Goal: Task Accomplishment & Management: Manage account settings

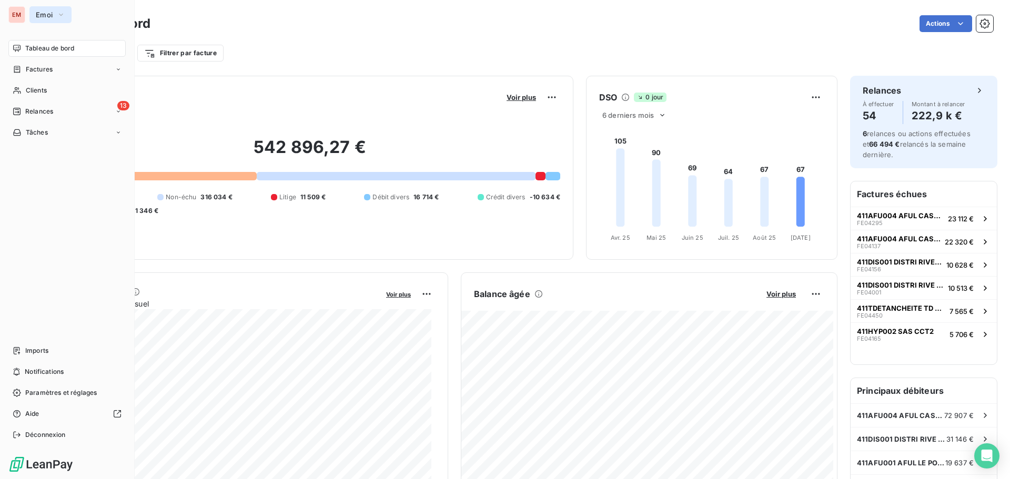
click at [54, 12] on button "Emoi" at bounding box center [50, 14] width 42 height 17
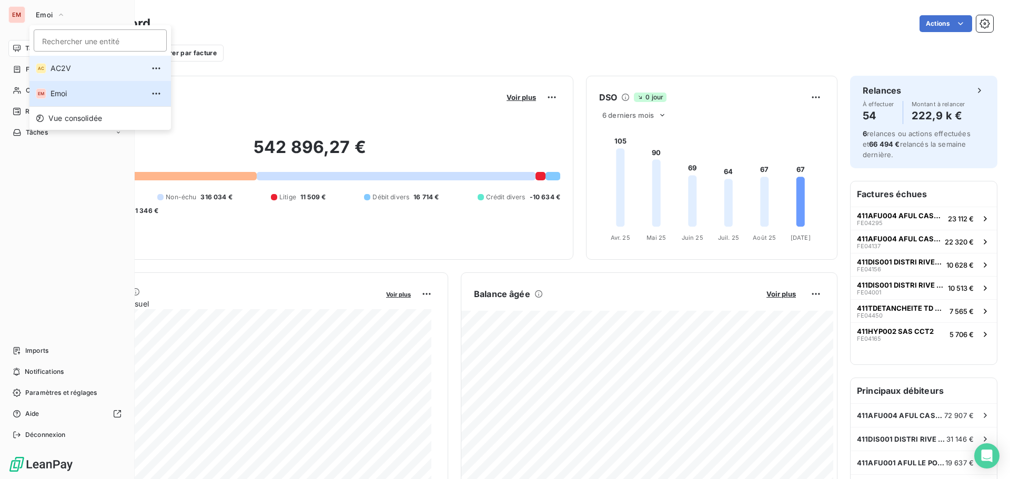
click at [45, 66] on div "AC" at bounding box center [41, 68] width 11 height 11
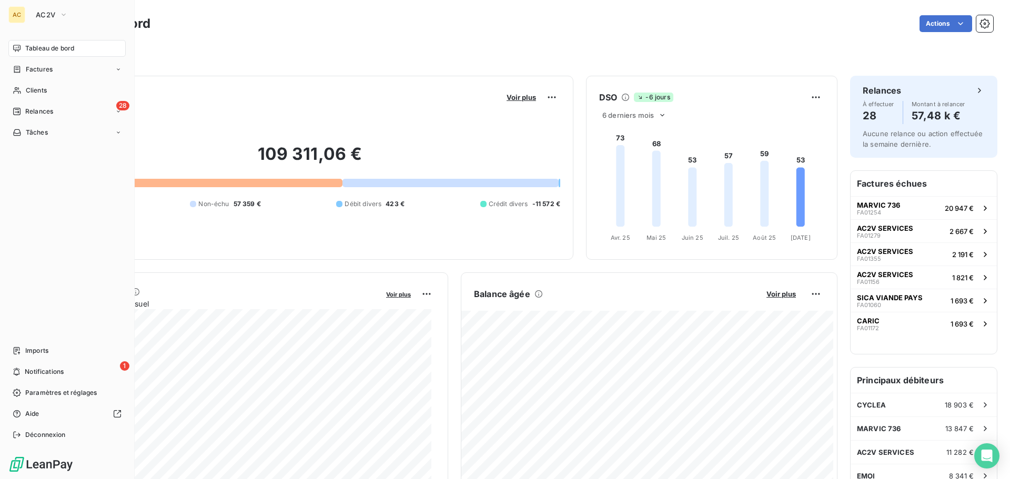
click at [319, 239] on div "109 311,06 € 0 Échu 63 102 € Non-échu 57 359 € Débit divers 423 € Crédit divers…" at bounding box center [309, 176] width 501 height 141
click at [26, 375] on span "Notifications" at bounding box center [44, 371] width 39 height 9
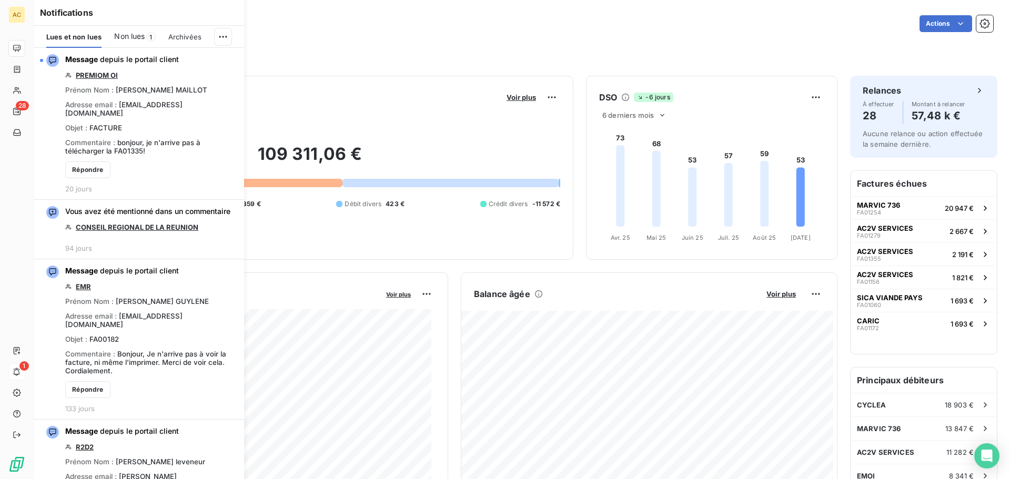
click at [134, 34] on span "Non lues" at bounding box center [129, 36] width 31 height 11
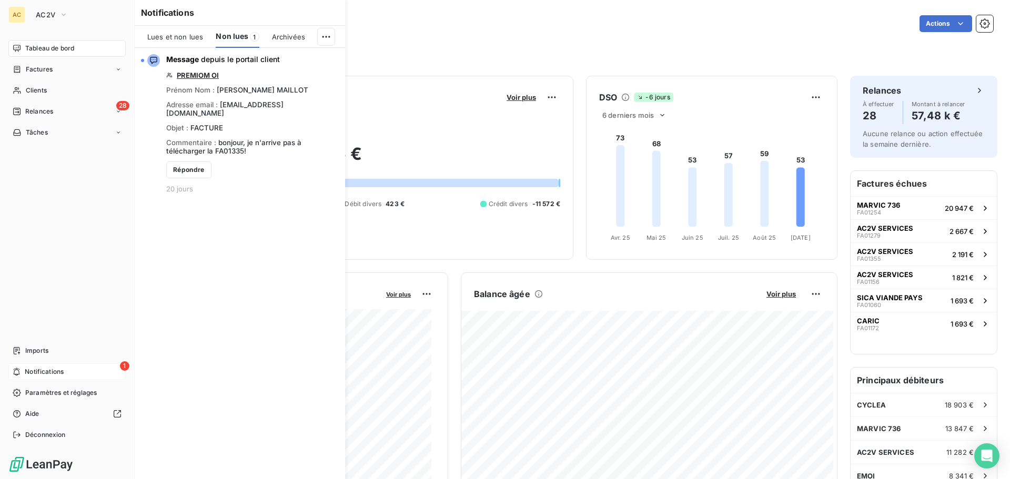
click at [20, 47] on icon at bounding box center [16, 48] width 7 height 7
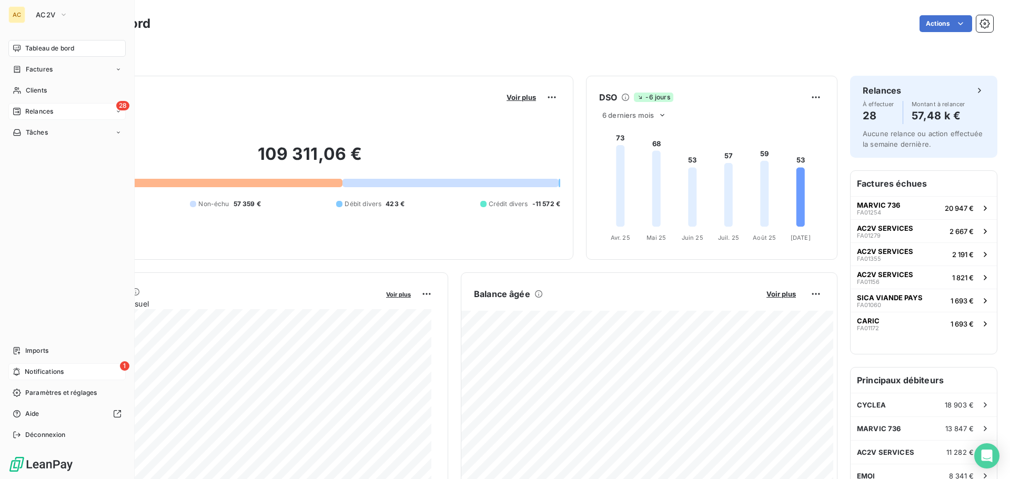
click at [63, 111] on div "28 Relances" at bounding box center [66, 111] width 117 height 17
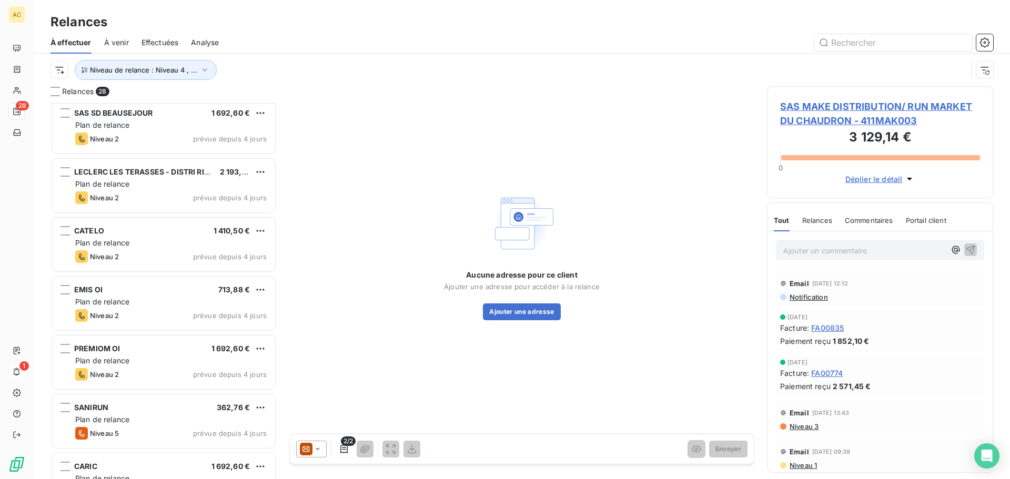
scroll to position [1274, 0]
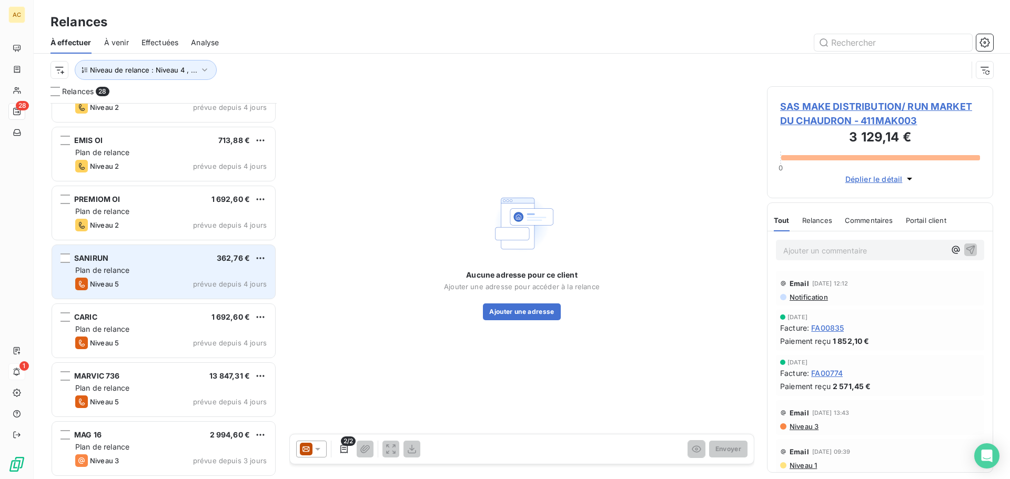
click at [130, 271] on div "Plan de relance" at bounding box center [170, 270] width 191 height 11
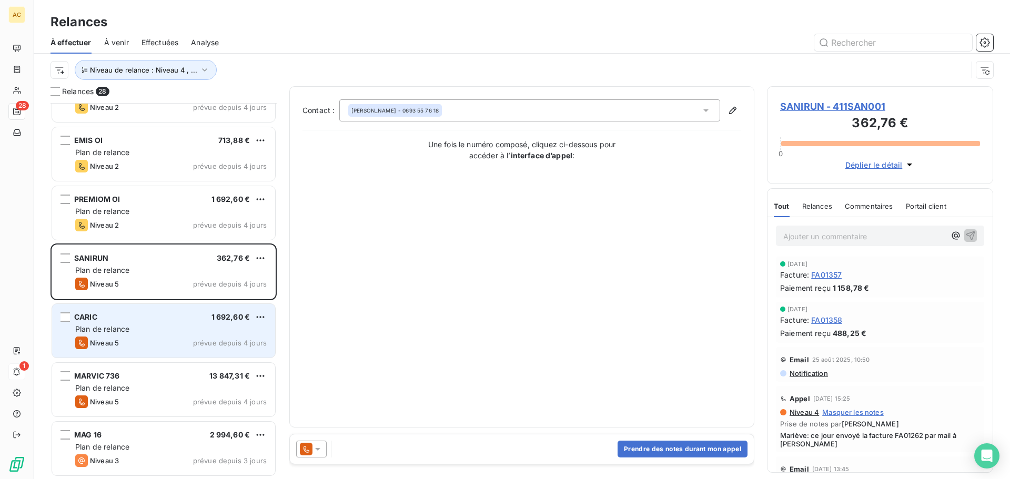
click at [129, 325] on span "Plan de relance" at bounding box center [102, 329] width 54 height 9
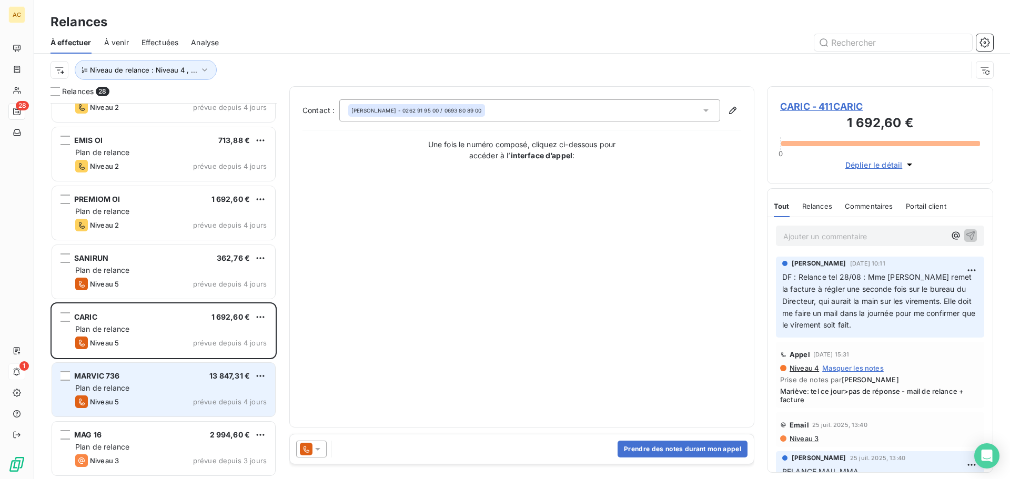
click at [136, 377] on div "MARVIC 736 13 847,31 €" at bounding box center [170, 375] width 191 height 9
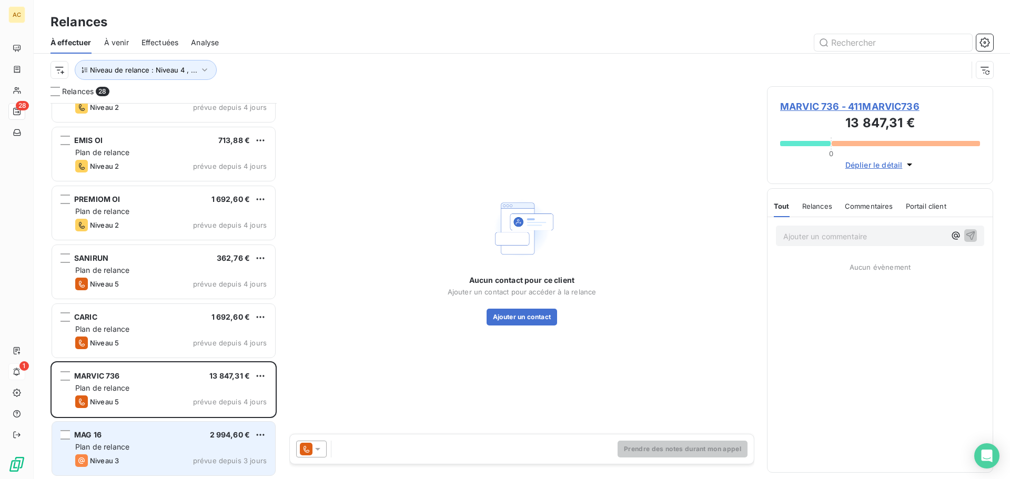
click at [135, 450] on div "Plan de relance" at bounding box center [170, 447] width 191 height 11
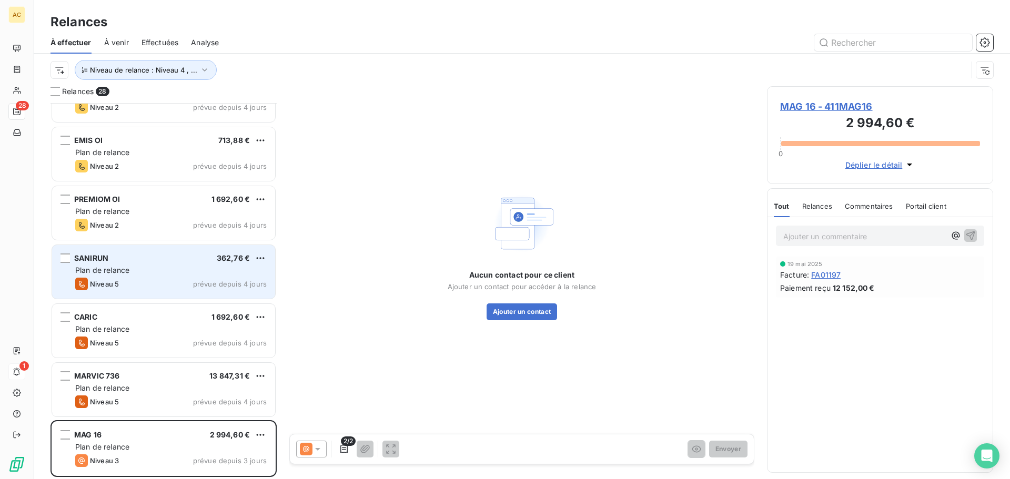
click at [119, 254] on div "SANIRUN 362,76 €" at bounding box center [170, 258] width 191 height 9
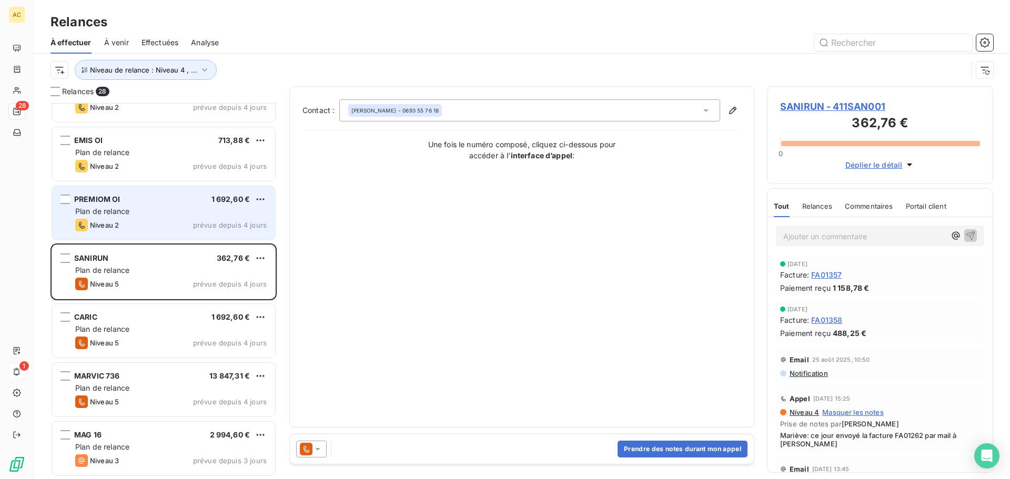
click at [144, 205] on div "PREMIOM OI 1 692,60 € Plan de relance Niveau 2 prévue depuis 4 jours" at bounding box center [163, 213] width 223 height 54
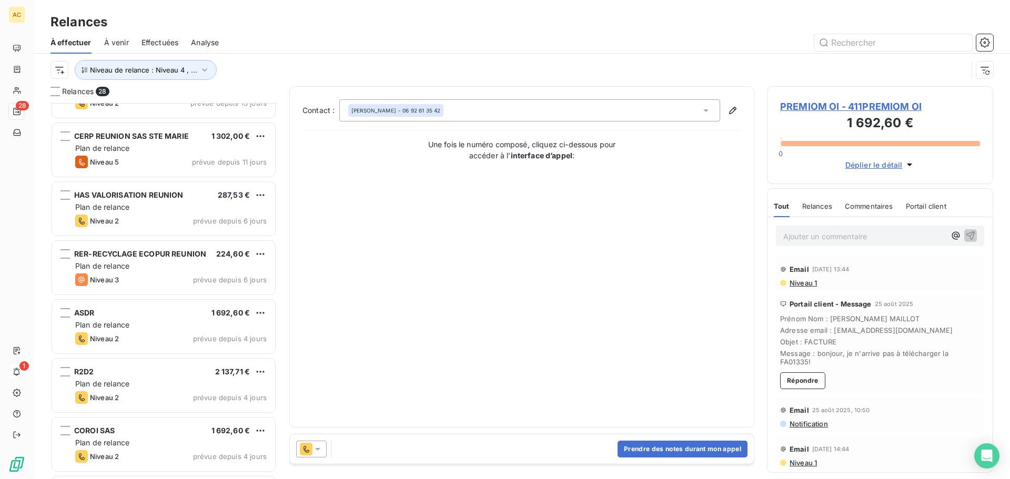
scroll to position [590, 0]
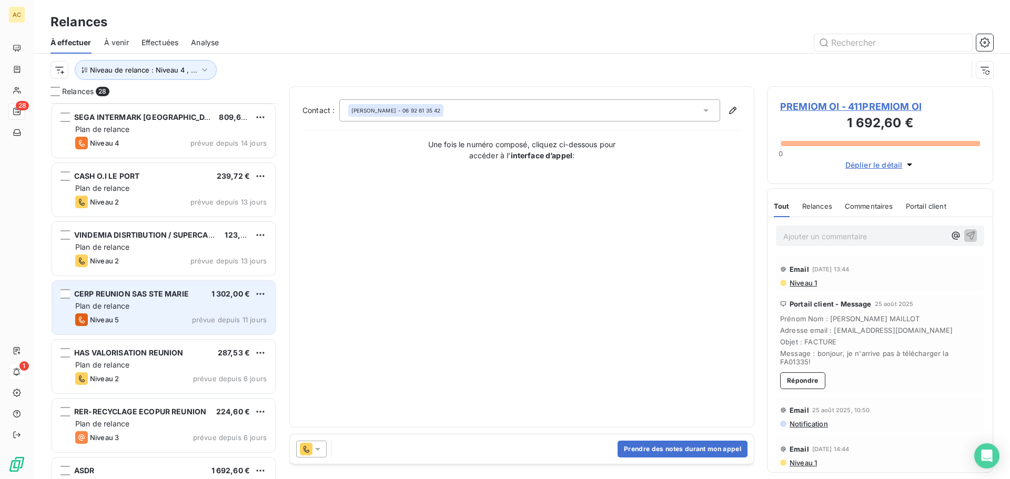
click at [128, 301] on div "Plan de relance" at bounding box center [170, 306] width 191 height 11
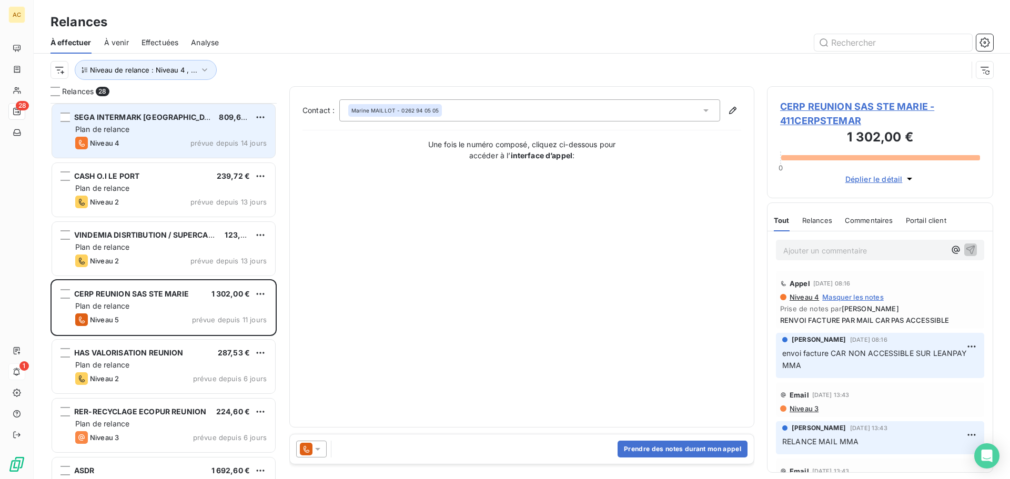
click at [117, 147] on div "Niveau 4" at bounding box center [97, 143] width 44 height 13
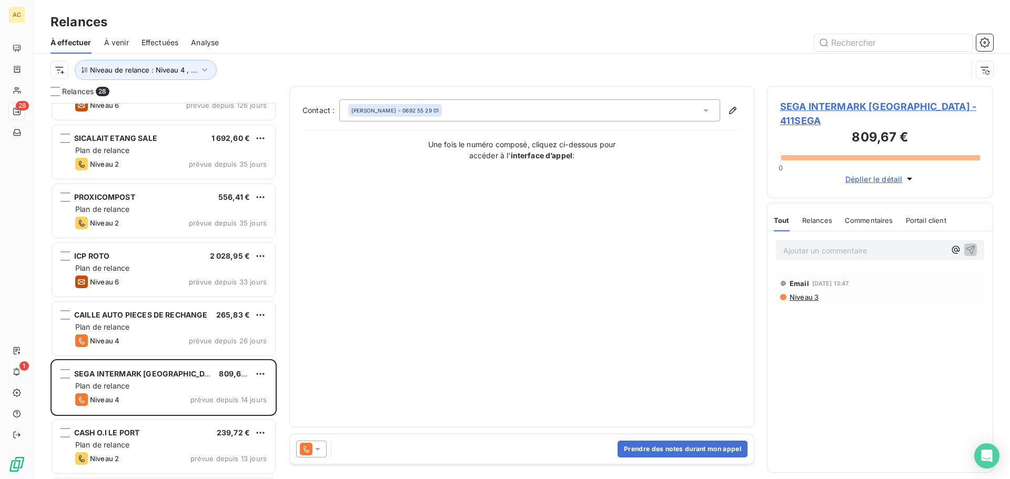
scroll to position [327, 0]
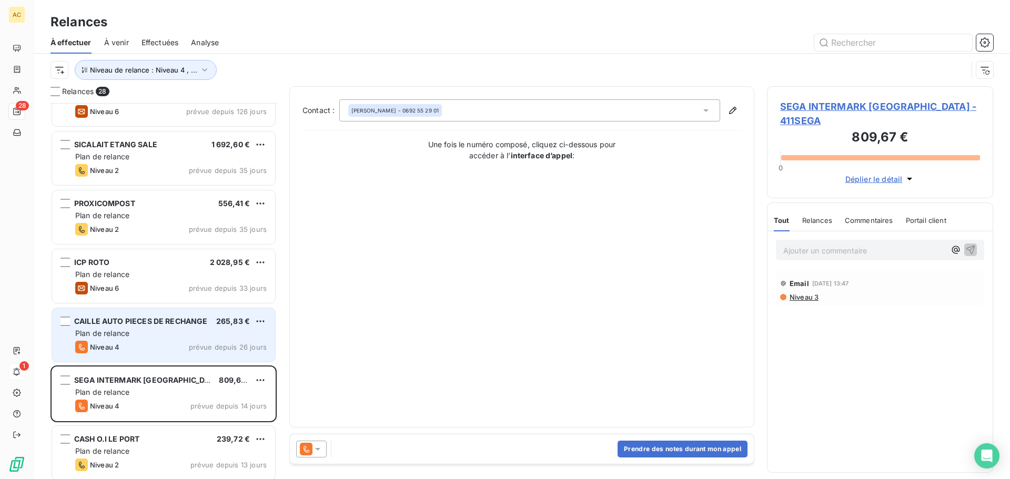
click at [135, 337] on div "Plan de relance" at bounding box center [170, 333] width 191 height 11
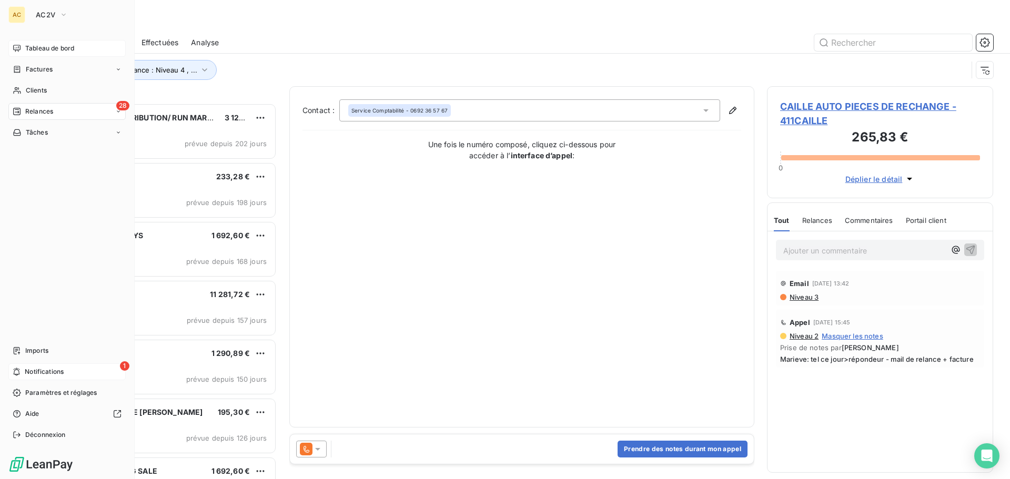
click at [27, 56] on div "Tableau de bord" at bounding box center [66, 48] width 117 height 17
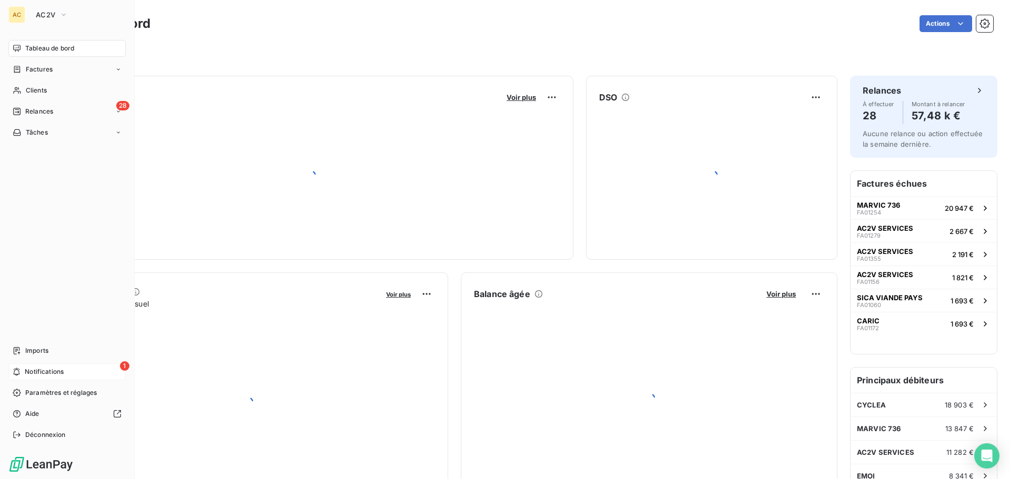
click at [46, 25] on div "AC AC2V Tableau de bord Factures Clients 28 Relances Tâches Imports 1 Notificat…" at bounding box center [67, 239] width 135 height 479
click at [51, 17] on span "AC2V" at bounding box center [45, 15] width 19 height 8
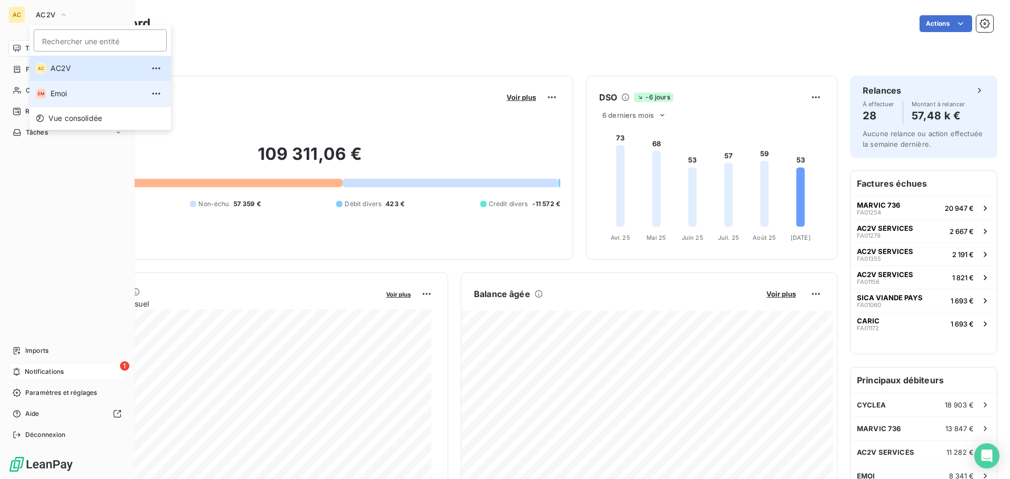
click at [59, 87] on li "EM Emoi" at bounding box center [99, 93] width 141 height 25
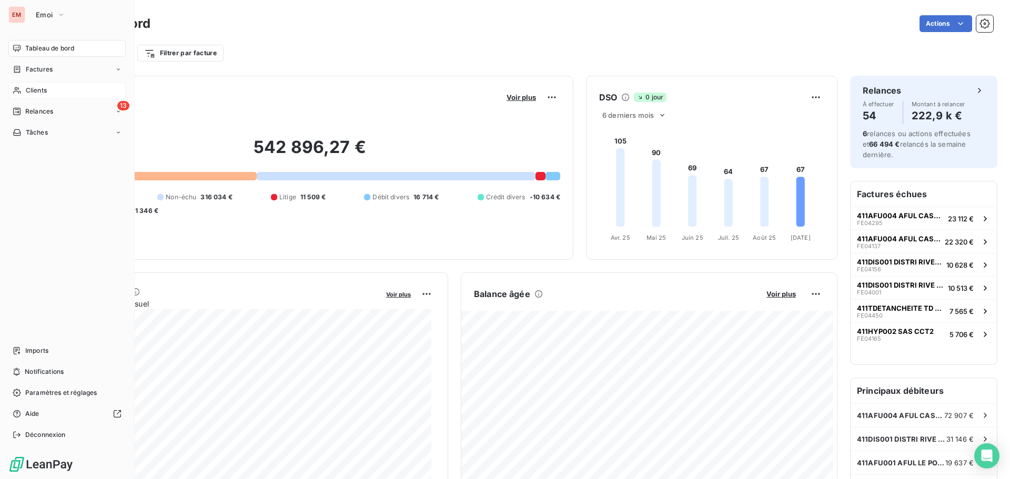
click at [38, 97] on div "Clients" at bounding box center [66, 90] width 117 height 17
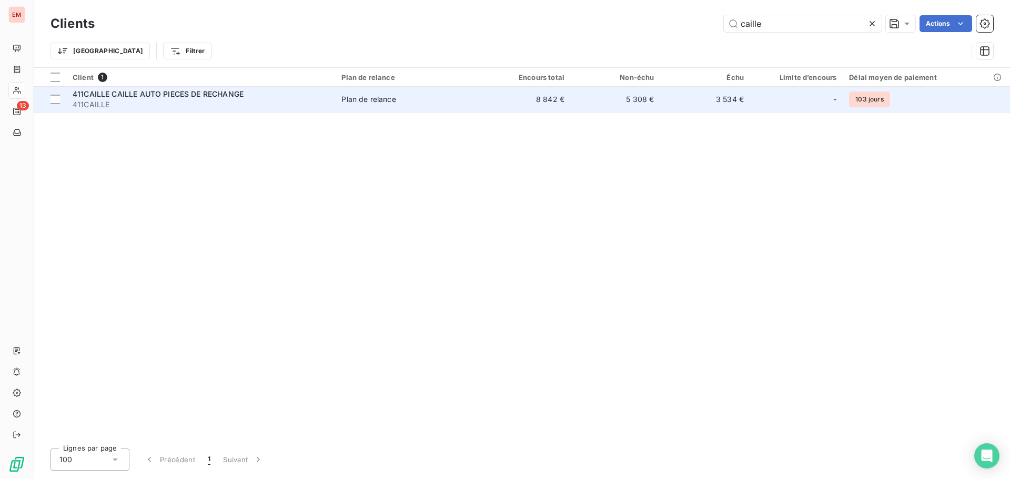
type input "caille"
click at [200, 104] on span "411CAILLE" at bounding box center [201, 104] width 256 height 11
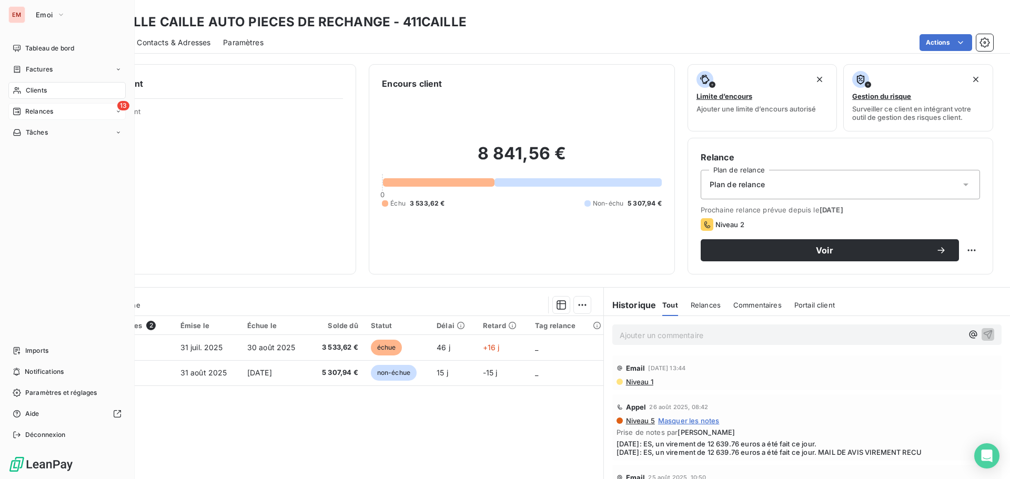
click at [26, 112] on span "Relances" at bounding box center [39, 111] width 28 height 9
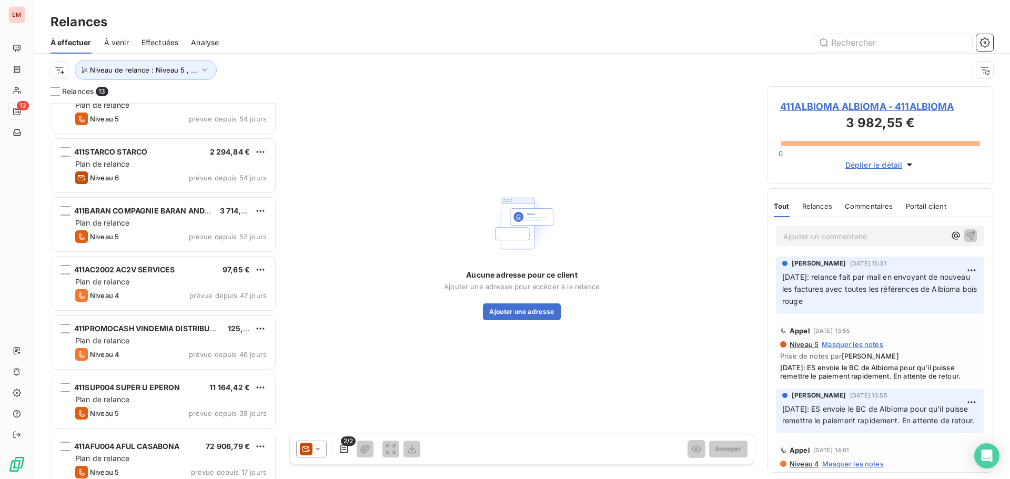
scroll to position [106, 0]
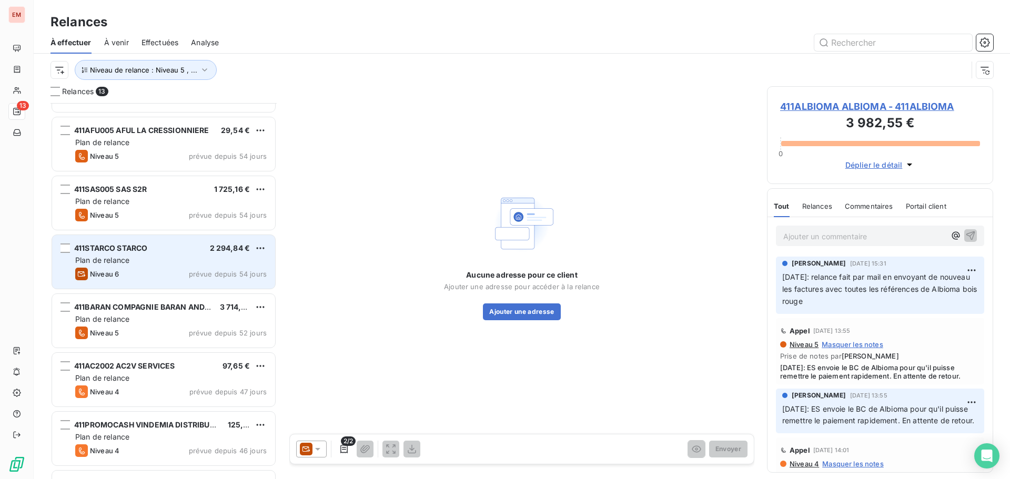
click at [112, 275] on span "Niveau 6" at bounding box center [104, 274] width 29 height 8
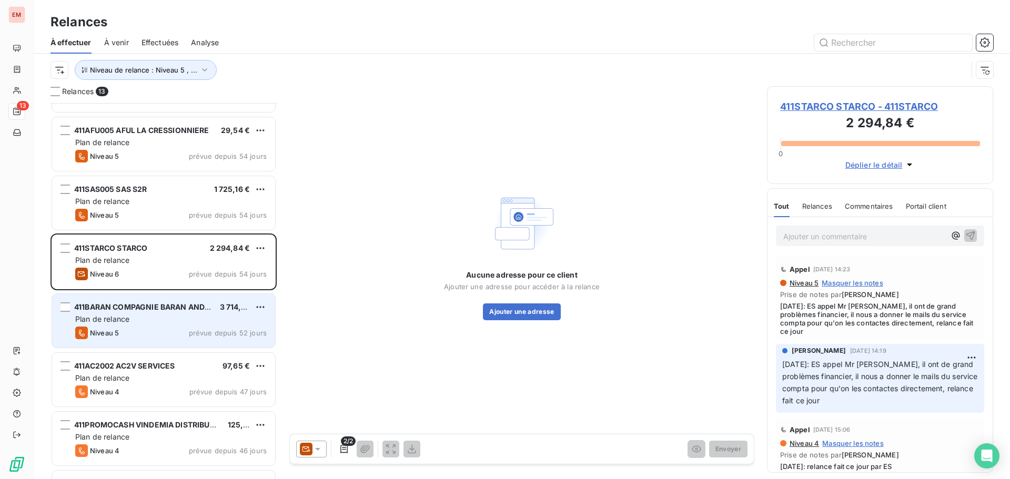
click at [149, 322] on div "Plan de relance" at bounding box center [170, 319] width 191 height 11
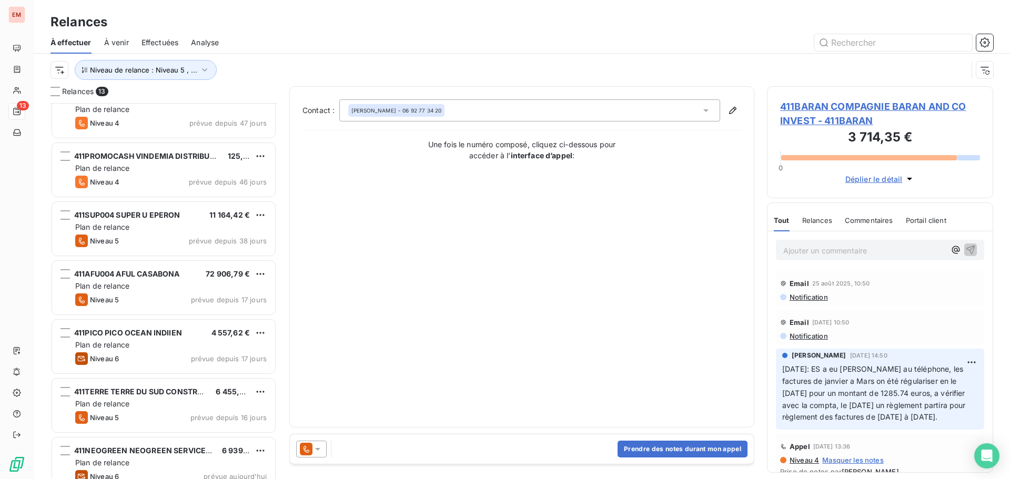
scroll to position [390, 0]
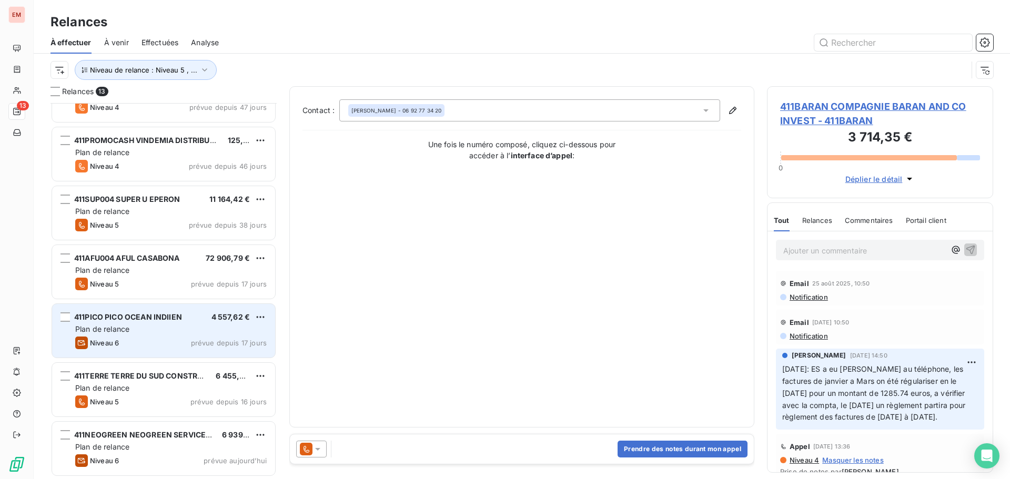
click at [140, 346] on div "Niveau 6 prévue depuis 17 jours" at bounding box center [170, 343] width 191 height 13
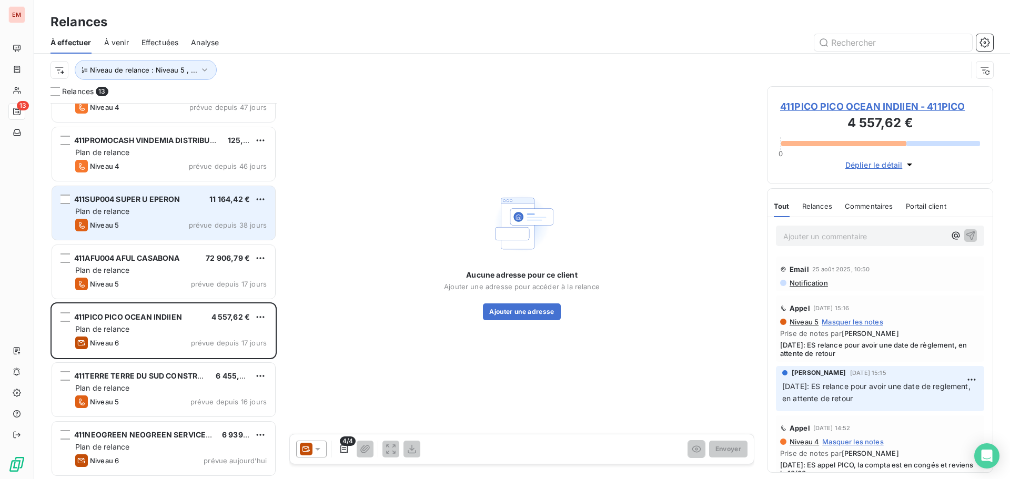
click at [145, 219] on div "Niveau 5 prévue depuis 38 jours" at bounding box center [170, 225] width 191 height 13
